Goal: Task Accomplishment & Management: Manage account settings

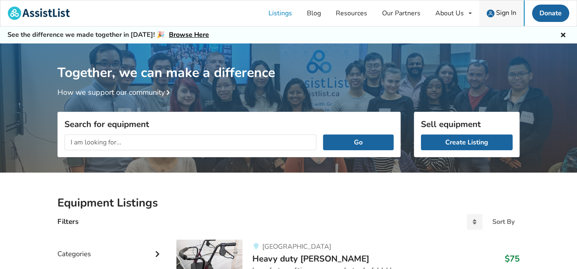
click at [420, 14] on span "Sign In" at bounding box center [506, 12] width 20 height 9
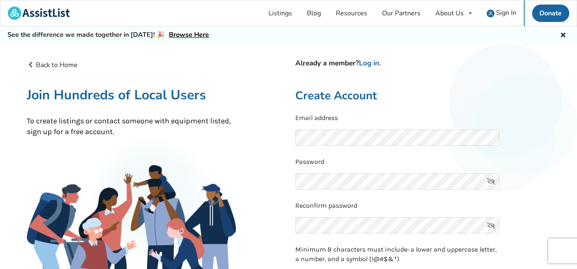
click at [392, 190] on div "Password" at bounding box center [422, 175] width 255 height 37
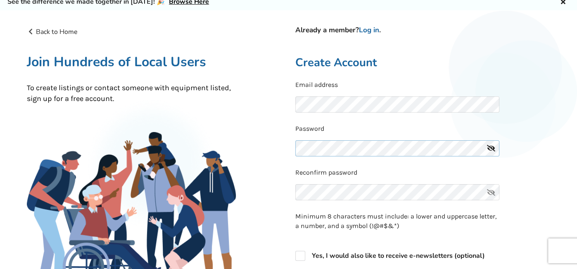
scroll to position [33, 0]
click at [376, 30] on link "Log in" at bounding box center [369, 31] width 20 height 10
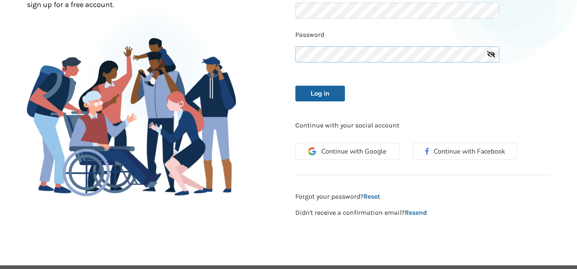
scroll to position [128, 0]
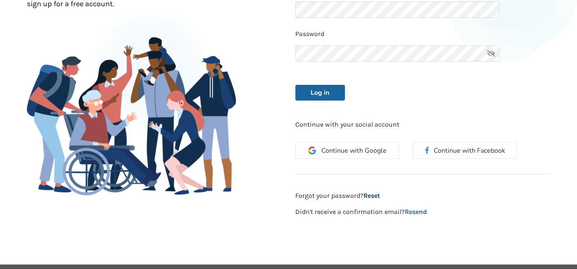
click at [375, 195] on link "Reset" at bounding box center [372, 195] width 17 height 8
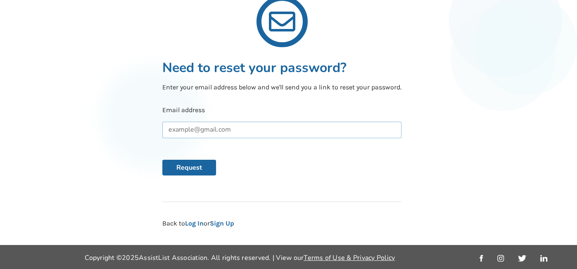
click at [319, 133] on input "text" at bounding box center [281, 129] width 239 height 17
type input "mycanada88@hotmail.com"
click at [194, 169] on button "Request" at bounding box center [189, 168] width 54 height 16
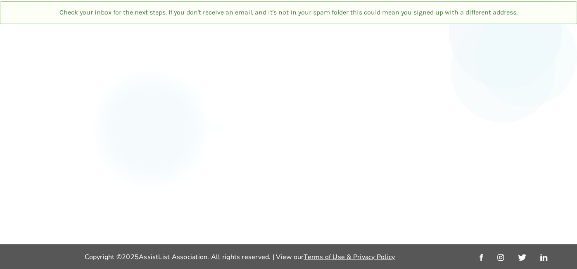
scroll to position [68, 0]
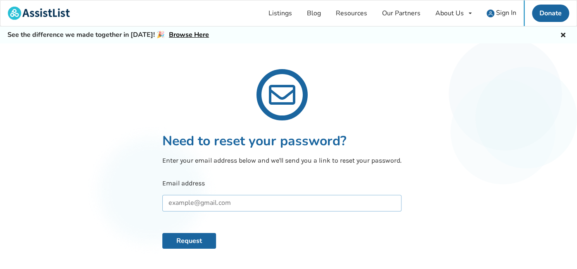
click at [208, 207] on input "text" at bounding box center [281, 203] width 239 height 17
type input "mycanada88@hotmail.com"
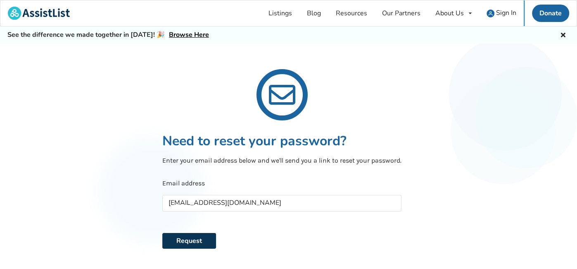
click at [198, 243] on button "Request" at bounding box center [189, 241] width 54 height 16
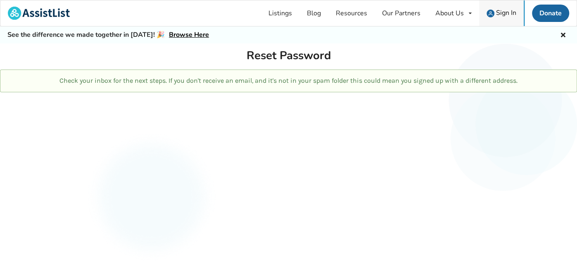
click at [498, 10] on span "Sign In" at bounding box center [506, 12] width 20 height 9
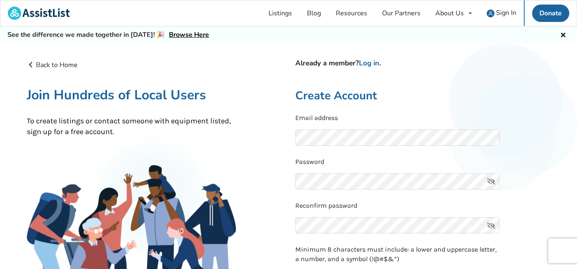
click at [492, 183] on icon at bounding box center [491, 181] width 17 height 16
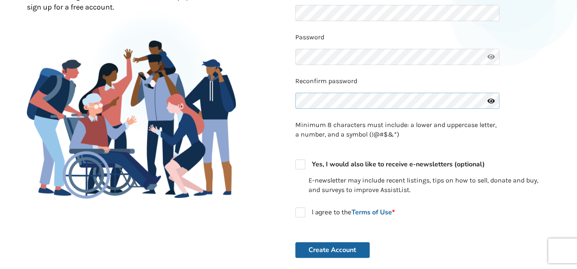
scroll to position [124, 0]
click at [300, 212] on label "I agree to the Terms of Use *" at bounding box center [345, 212] width 100 height 10
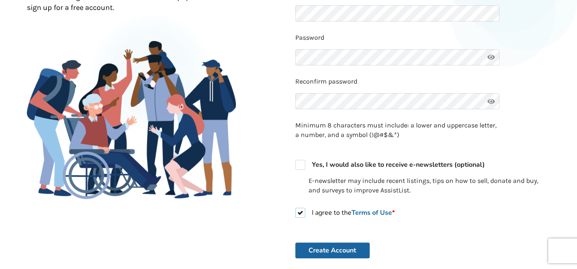
checkbox input "true"
click at [342, 248] on button "Create Account" at bounding box center [332, 250] width 74 height 16
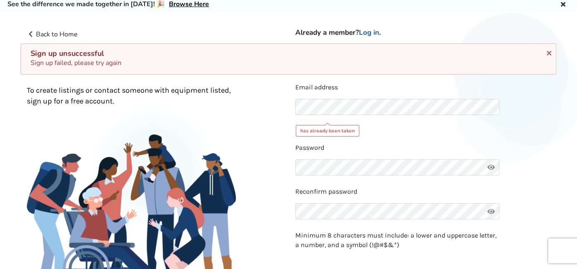
scroll to position [0, 0]
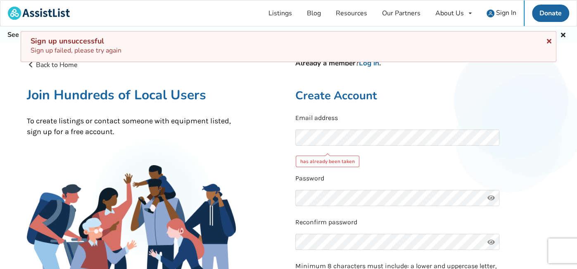
click at [549, 42] on icon at bounding box center [549, 39] width 8 height 7
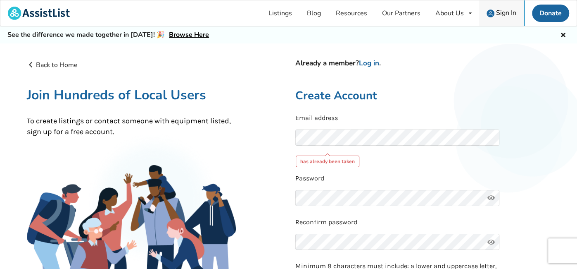
click at [507, 14] on span "Sign In" at bounding box center [506, 12] width 20 height 9
click at [510, 11] on span "Sign In" at bounding box center [506, 12] width 20 height 9
click at [491, 12] on img at bounding box center [491, 14] width 8 height 8
click at [563, 33] on icon at bounding box center [564, 34] width 8 height 7
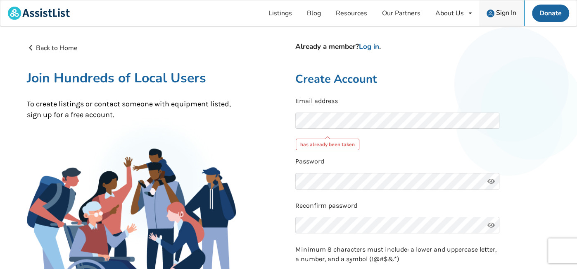
click at [503, 14] on span "Sign In" at bounding box center [506, 12] width 20 height 9
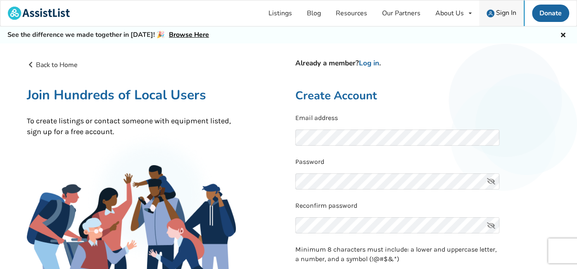
click at [507, 12] on span "Sign In" at bounding box center [506, 12] width 20 height 9
click at [491, 12] on img at bounding box center [491, 14] width 8 height 8
